Goal: Task Accomplishment & Management: Use online tool/utility

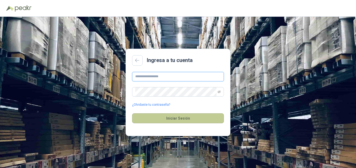
type input "**********"
click at [182, 122] on button "Iniciar Sesión" at bounding box center [178, 119] width 92 height 10
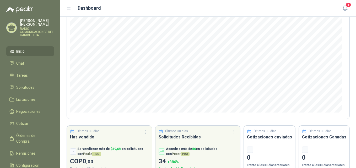
scroll to position [68, 0]
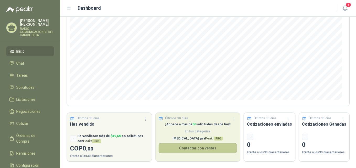
click at [199, 148] on button "Contactar con ventas" at bounding box center [198, 149] width 79 height 10
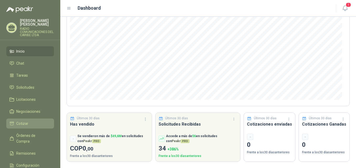
click at [28, 121] on li "Cotizar" at bounding box center [29, 124] width 41 height 6
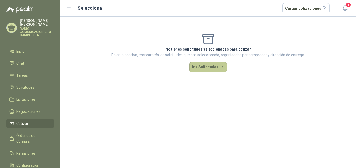
click at [202, 65] on button "Ir a Solicitudes" at bounding box center [208, 67] width 38 height 10
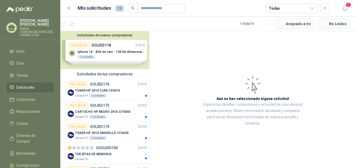
click at [109, 51] on div "Solicitudes de nuevos compradores Por cotizar SOL053118 [DATE] Iphone 14 - 8Gb …" at bounding box center [104, 50] width 89 height 38
